Goal: Information Seeking & Learning: Learn about a topic

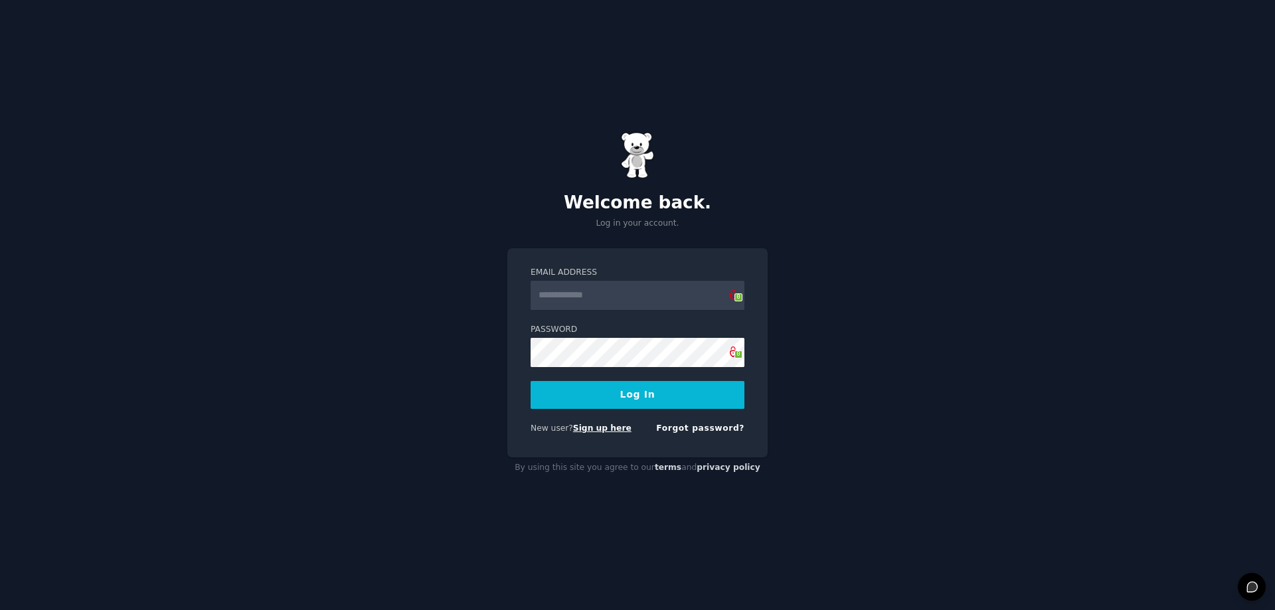
click at [613, 428] on link "Sign up here" at bounding box center [602, 428] width 58 height 9
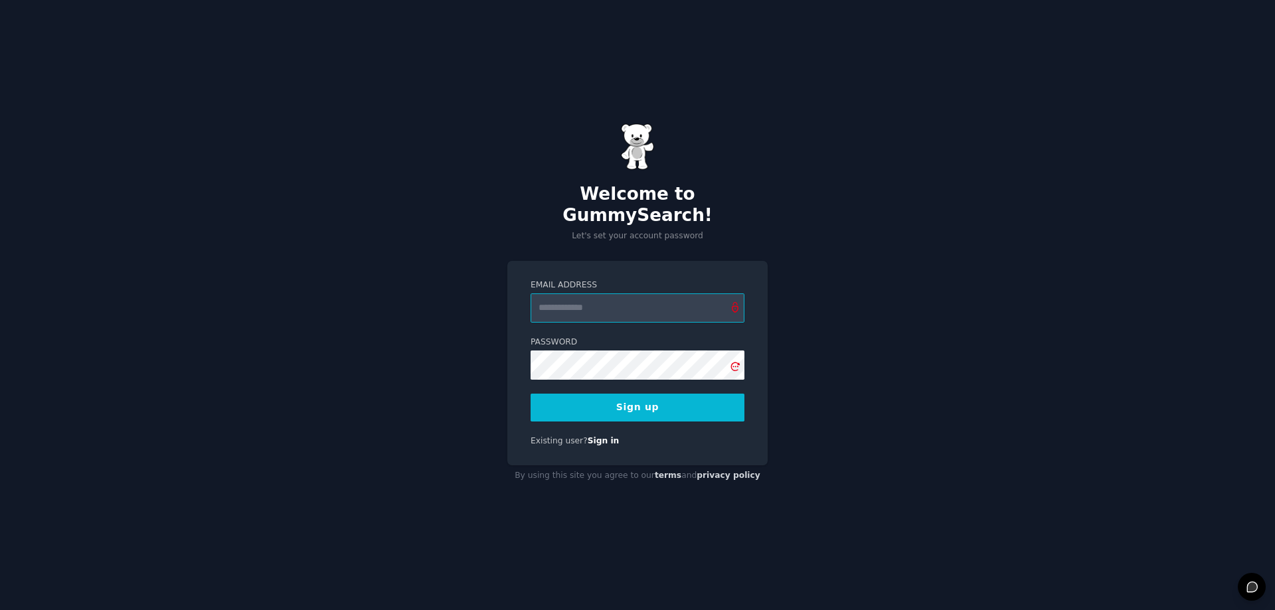
click at [612, 294] on input "Email Address" at bounding box center [638, 307] width 214 height 29
click at [590, 298] on input "Email Address" at bounding box center [638, 307] width 214 height 29
type input "**********"
click at [736, 363] on icon at bounding box center [735, 367] width 9 height 9
click at [654, 400] on button "Sign up" at bounding box center [638, 408] width 214 height 28
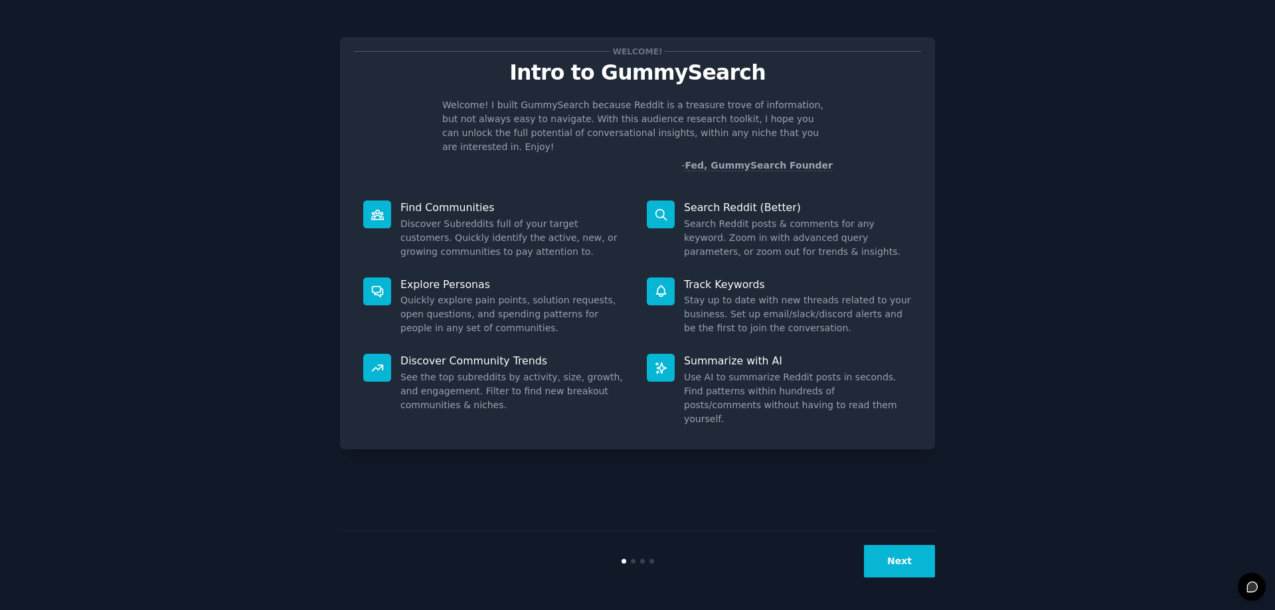
click at [890, 560] on button "Next" at bounding box center [899, 561] width 71 height 33
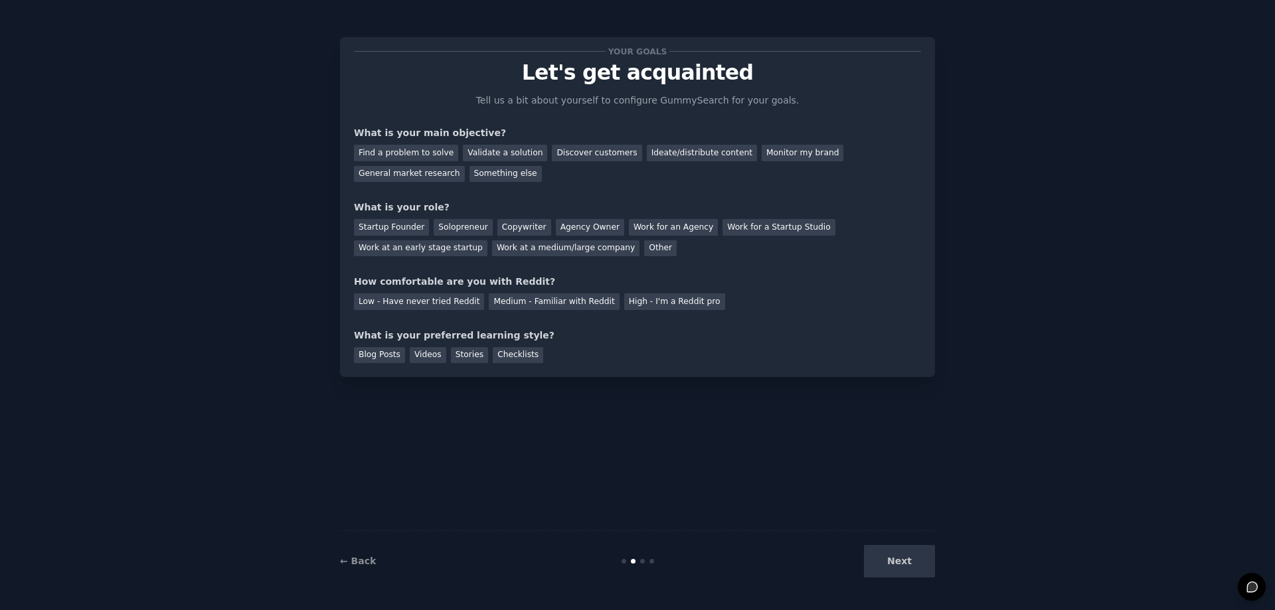
click at [890, 560] on div "Next" at bounding box center [835, 561] width 199 height 33
click at [899, 567] on div "Next" at bounding box center [835, 561] width 199 height 33
click at [655, 244] on div "Other" at bounding box center [660, 248] width 33 height 17
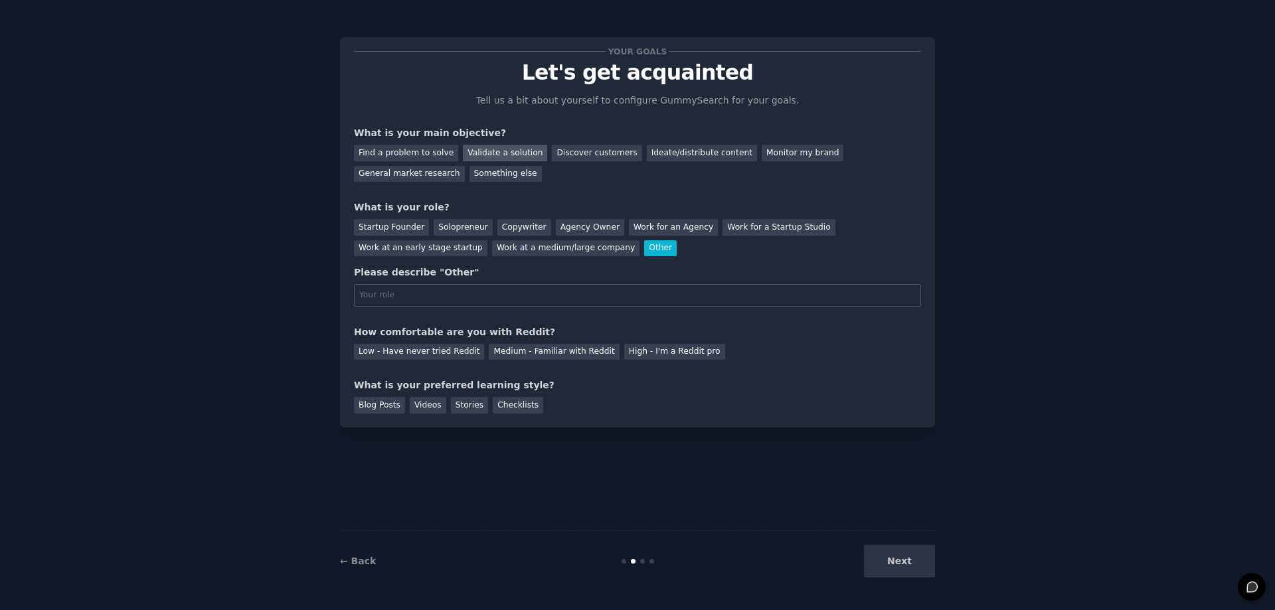
click at [508, 151] on div "Validate a solution" at bounding box center [505, 153] width 84 height 17
click at [409, 247] on div "Work at an early stage startup" at bounding box center [420, 248] width 133 height 17
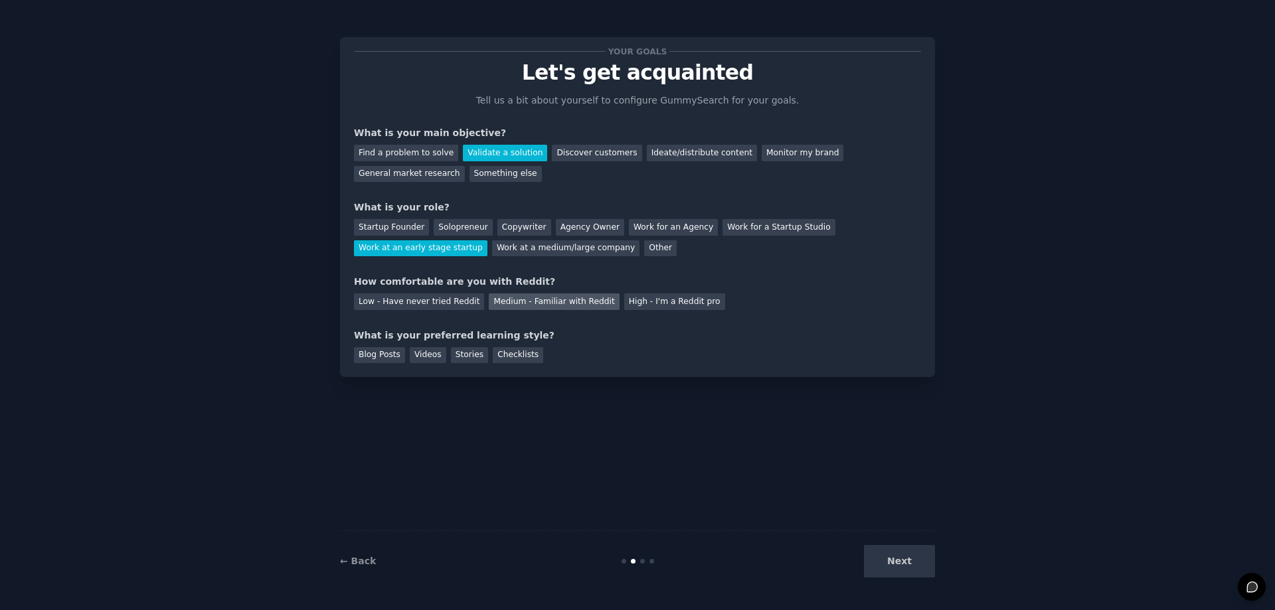
click at [553, 305] on div "Medium - Familiar with Reddit" at bounding box center [554, 301] width 130 height 17
click at [382, 358] on div "Blog Posts" at bounding box center [379, 355] width 51 height 17
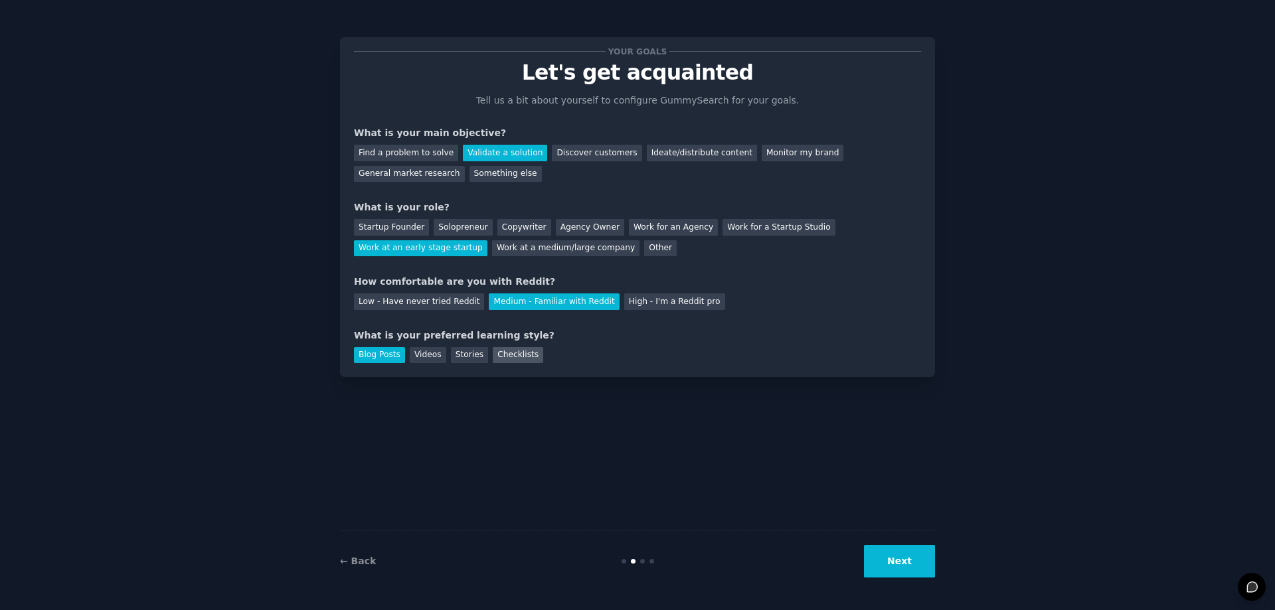
click at [523, 358] on div "Checklists" at bounding box center [518, 355] width 50 height 17
click at [373, 353] on div "Blog Posts" at bounding box center [379, 355] width 51 height 17
click at [908, 564] on button "Next" at bounding box center [899, 561] width 71 height 33
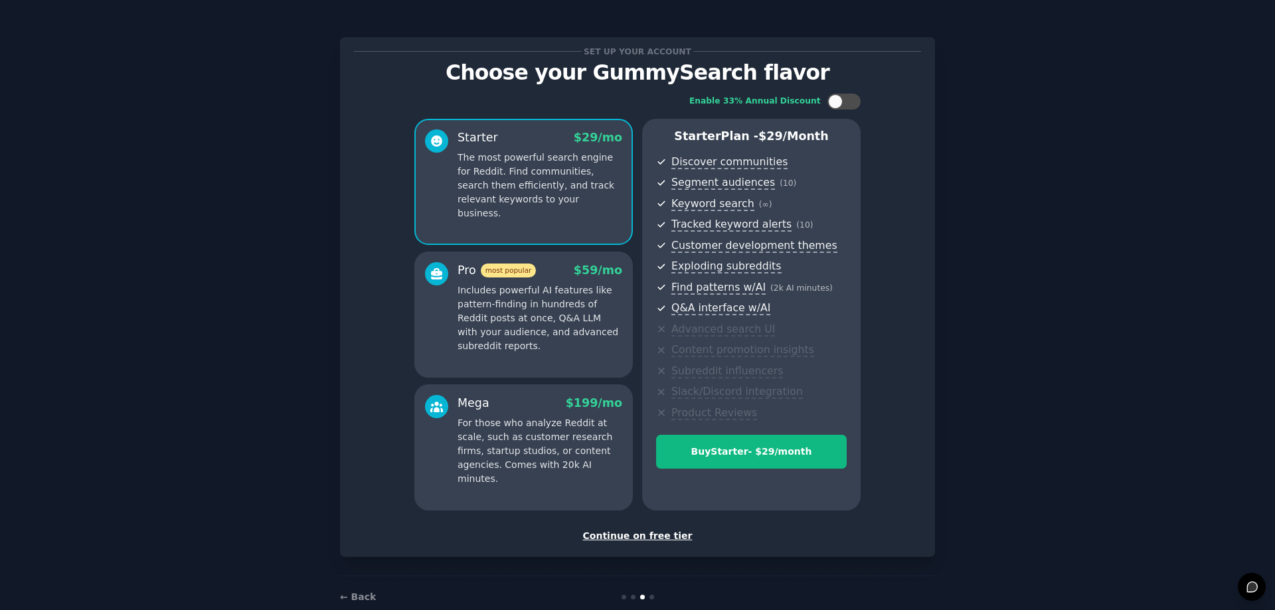
click at [616, 538] on div "Continue on free tier" at bounding box center [637, 536] width 567 height 14
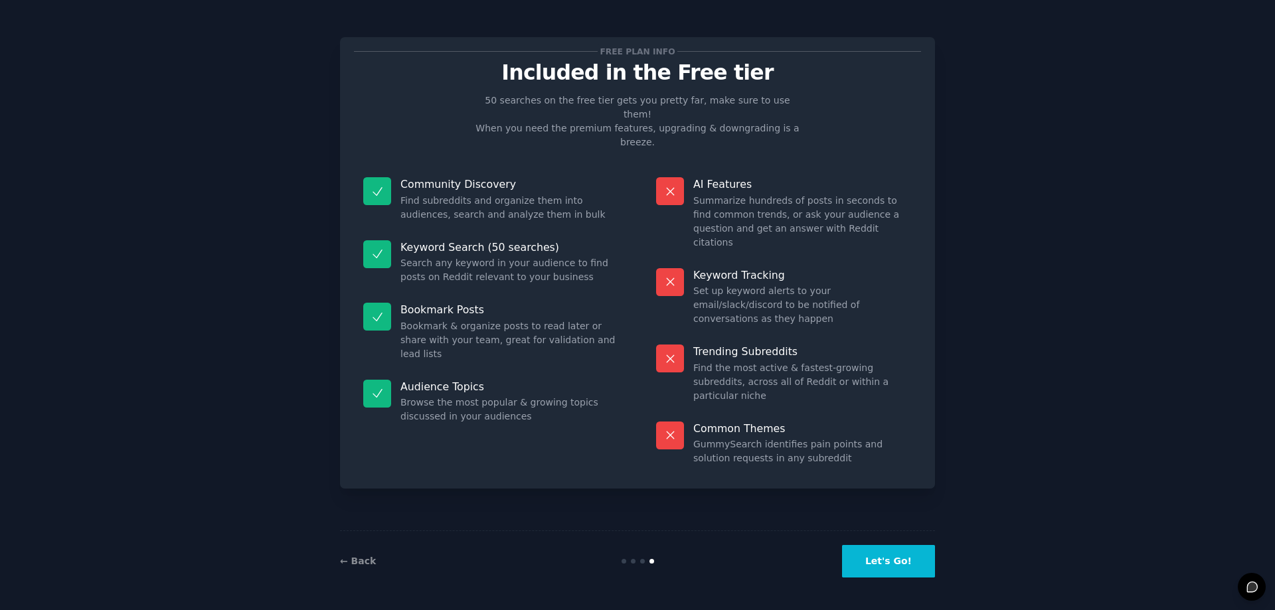
click at [890, 559] on button "Let's Go!" at bounding box center [888, 561] width 93 height 33
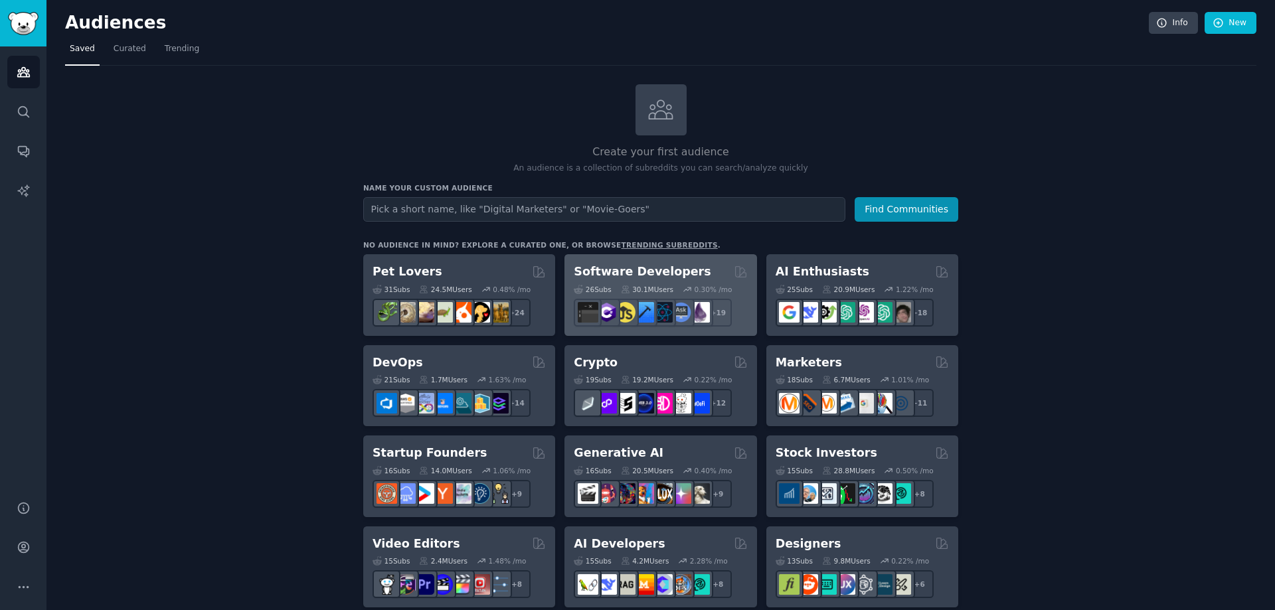
click at [703, 274] on div "Software Developers" at bounding box center [660, 272] width 173 height 17
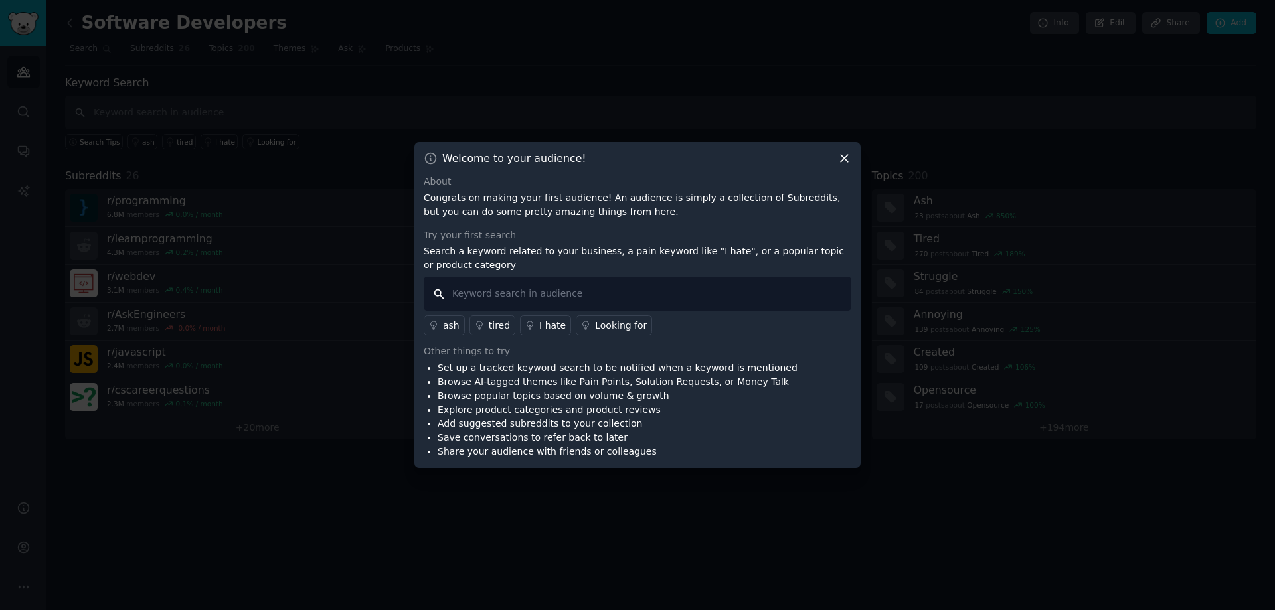
click at [544, 295] on input "text" at bounding box center [638, 294] width 428 height 34
click at [519, 293] on input "text" at bounding box center [638, 294] width 428 height 34
paste input "AUTH_USER_MODEL"
type input "change AUTH_USER_MODEL to new custom user module"
click at [618, 293] on input "change AUTH_USER_MODEL to new custom user module" at bounding box center [638, 294] width 428 height 34
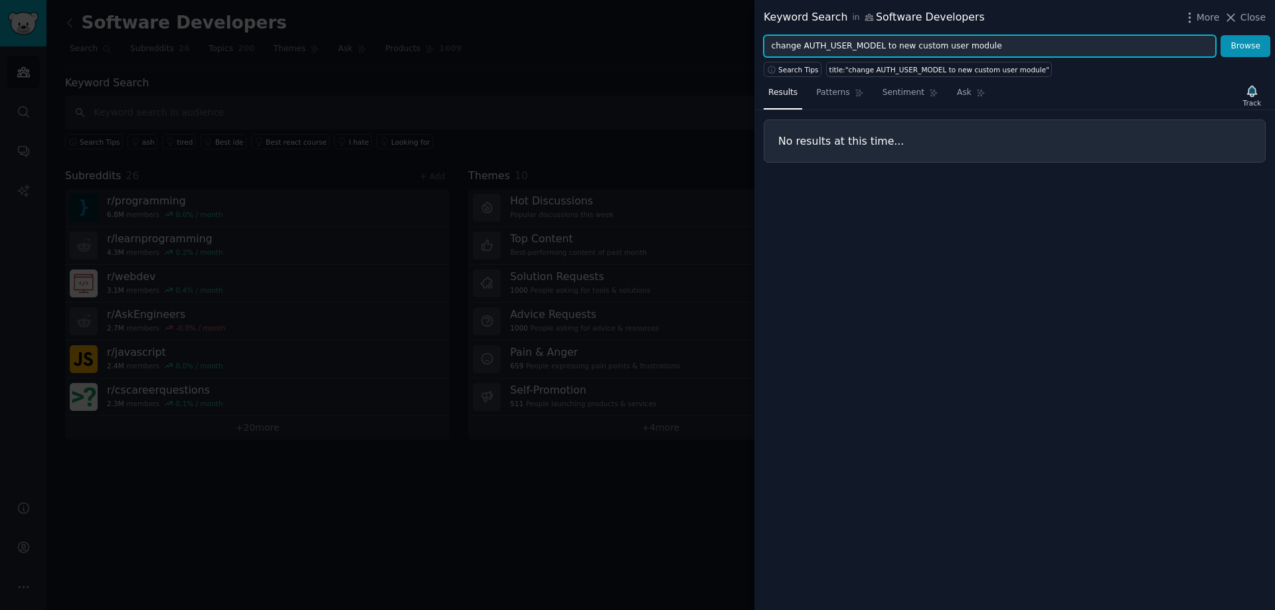
click at [800, 46] on input "change AUTH_USER_MODEL to new custom user module" at bounding box center [990, 46] width 452 height 23
click at [851, 48] on input "AUTH_USER_MODEL to new custom user module" at bounding box center [990, 46] width 452 height 23
click at [973, 46] on input "AUTH_USER_MODEL to new custom user module" at bounding box center [990, 46] width 452 height 23
type input "AUTH_USER_MODEL"
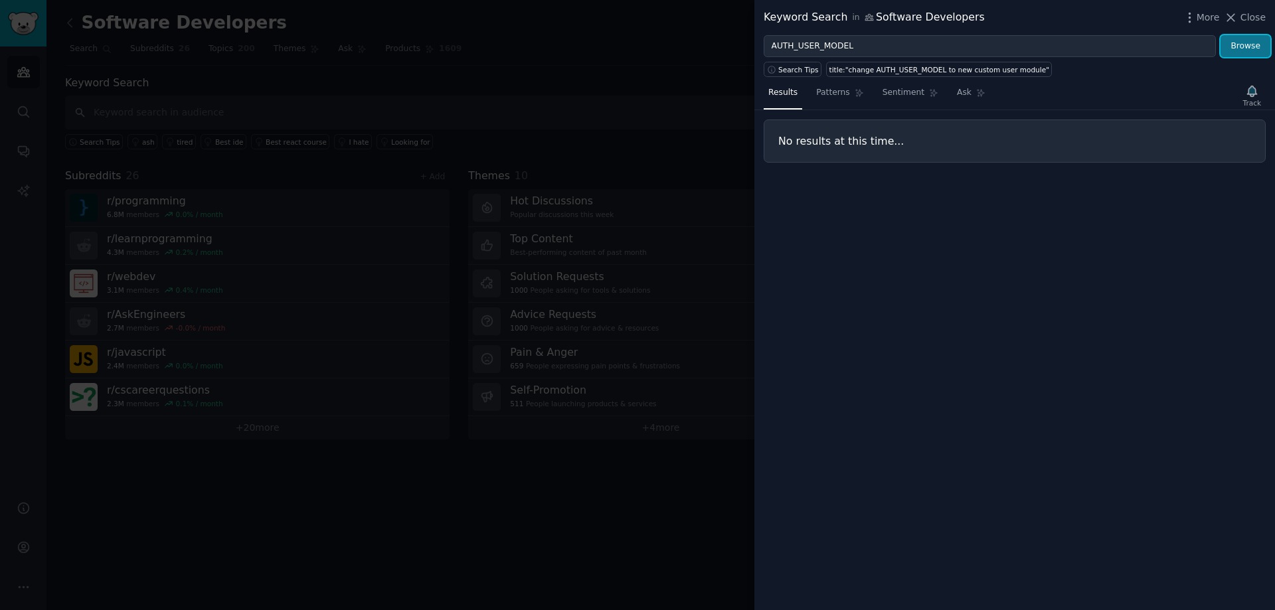
click at [1234, 46] on button "Browse" at bounding box center [1245, 46] width 50 height 23
